Goal: Task Accomplishment & Management: Manage account settings

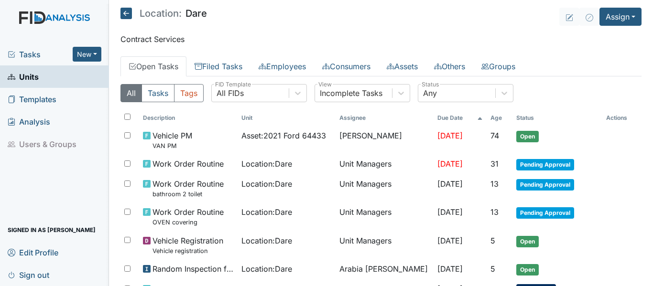
click at [25, 72] on span "Units" at bounding box center [23, 76] width 31 height 15
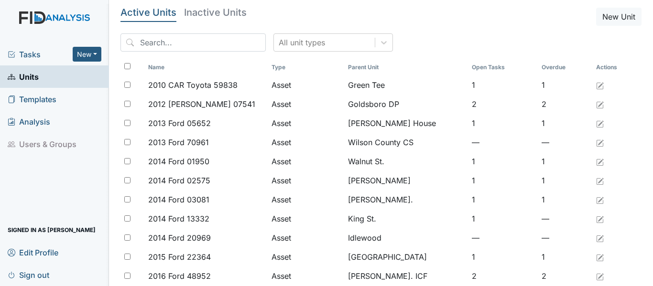
click at [30, 52] on span "Tasks" at bounding box center [40, 54] width 65 height 11
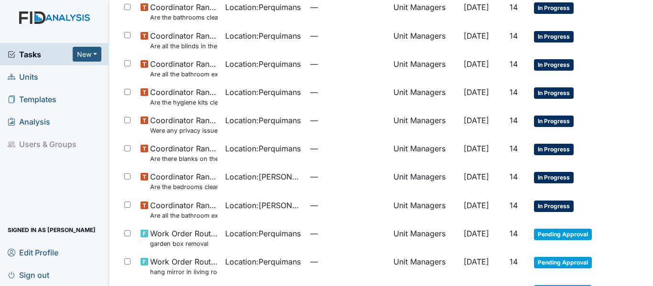
scroll to position [334, 0]
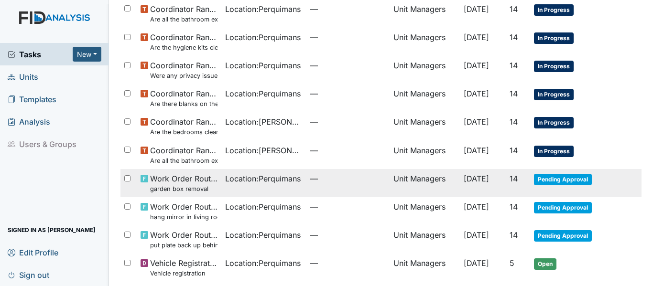
click at [572, 182] on span "Pending Approval" at bounding box center [563, 179] width 58 height 11
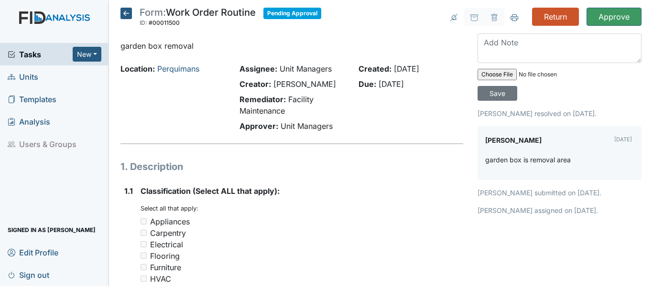
click at [123, 13] on icon at bounding box center [125, 13] width 11 height 11
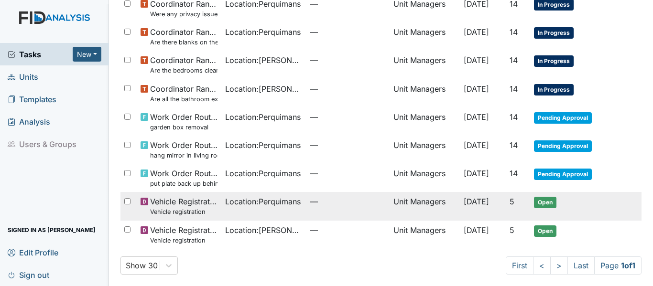
scroll to position [400, 0]
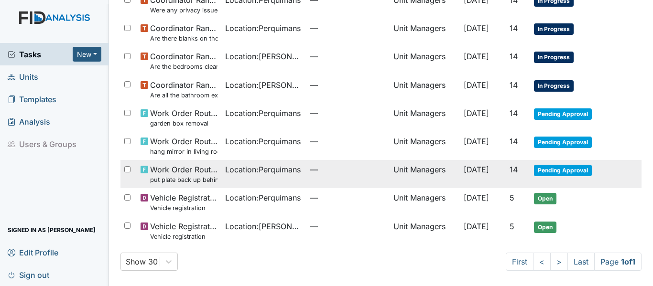
click at [562, 167] on span "Pending Approval" at bounding box center [563, 170] width 58 height 11
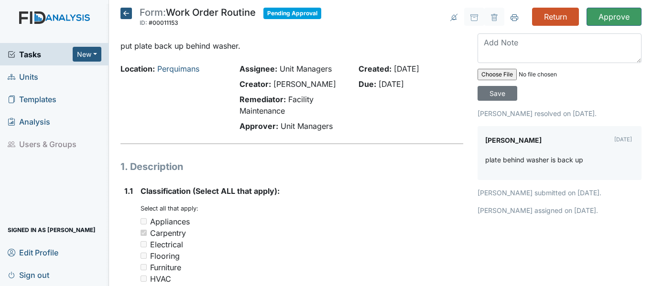
click at [128, 15] on icon at bounding box center [125, 13] width 11 height 11
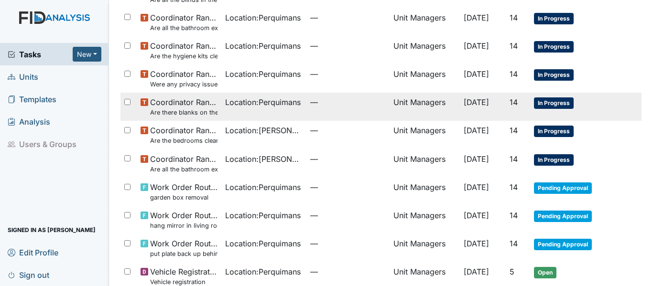
scroll to position [334, 0]
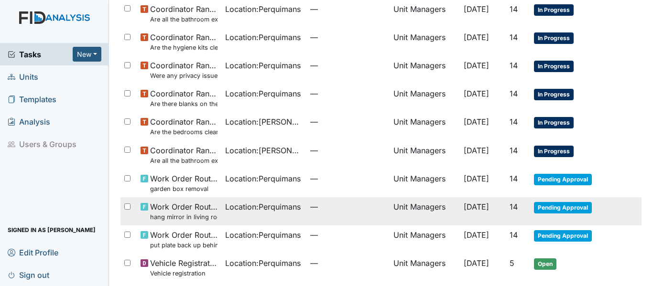
click at [549, 211] on span "Pending Approval" at bounding box center [563, 207] width 58 height 11
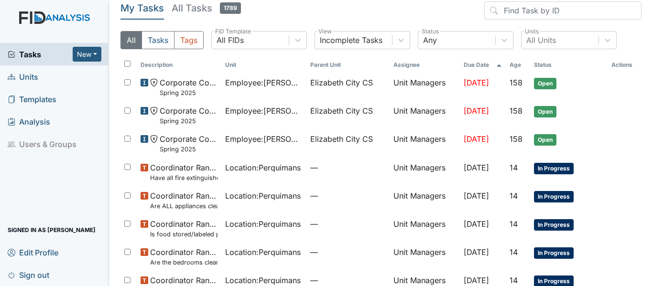
scroll to position [0, 0]
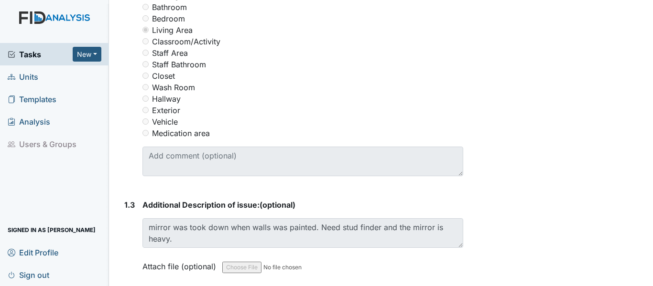
scroll to position [478, 0]
